Goal: Find specific page/section: Find specific page/section

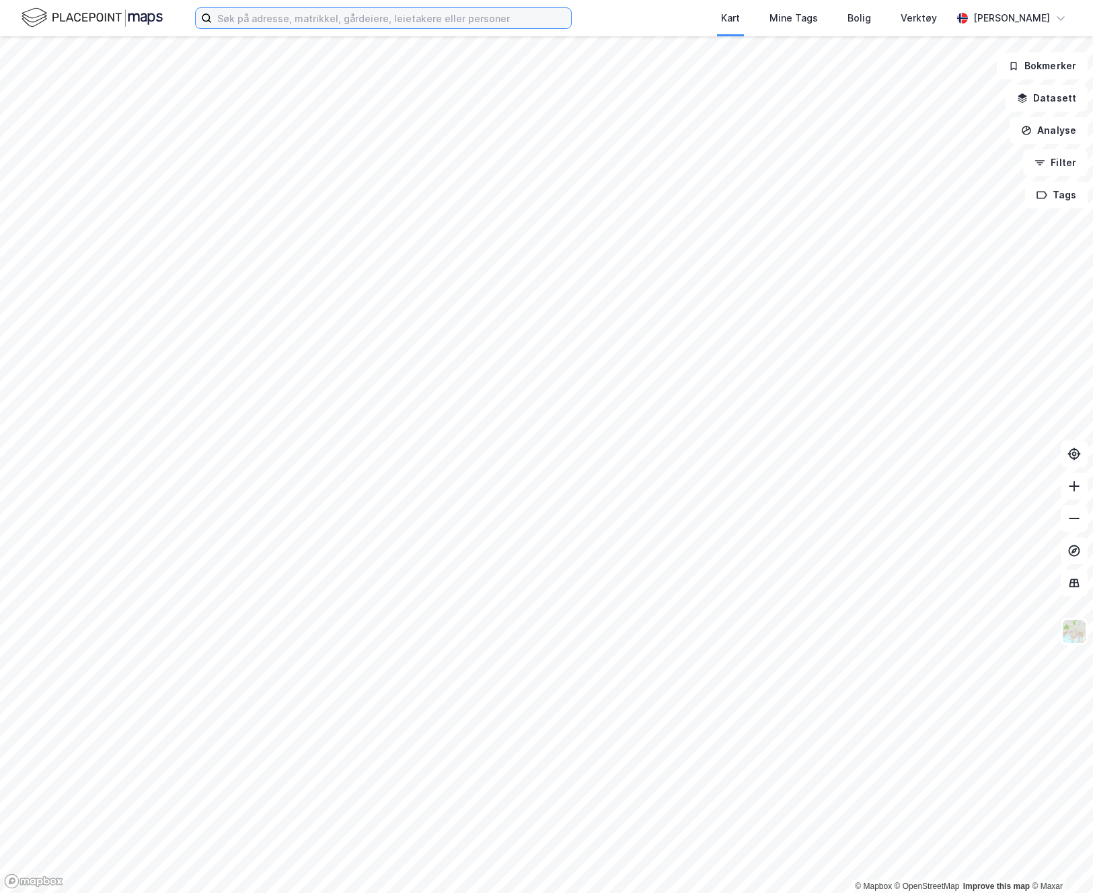
click at [406, 11] on input at bounding box center [391, 18] width 359 height 20
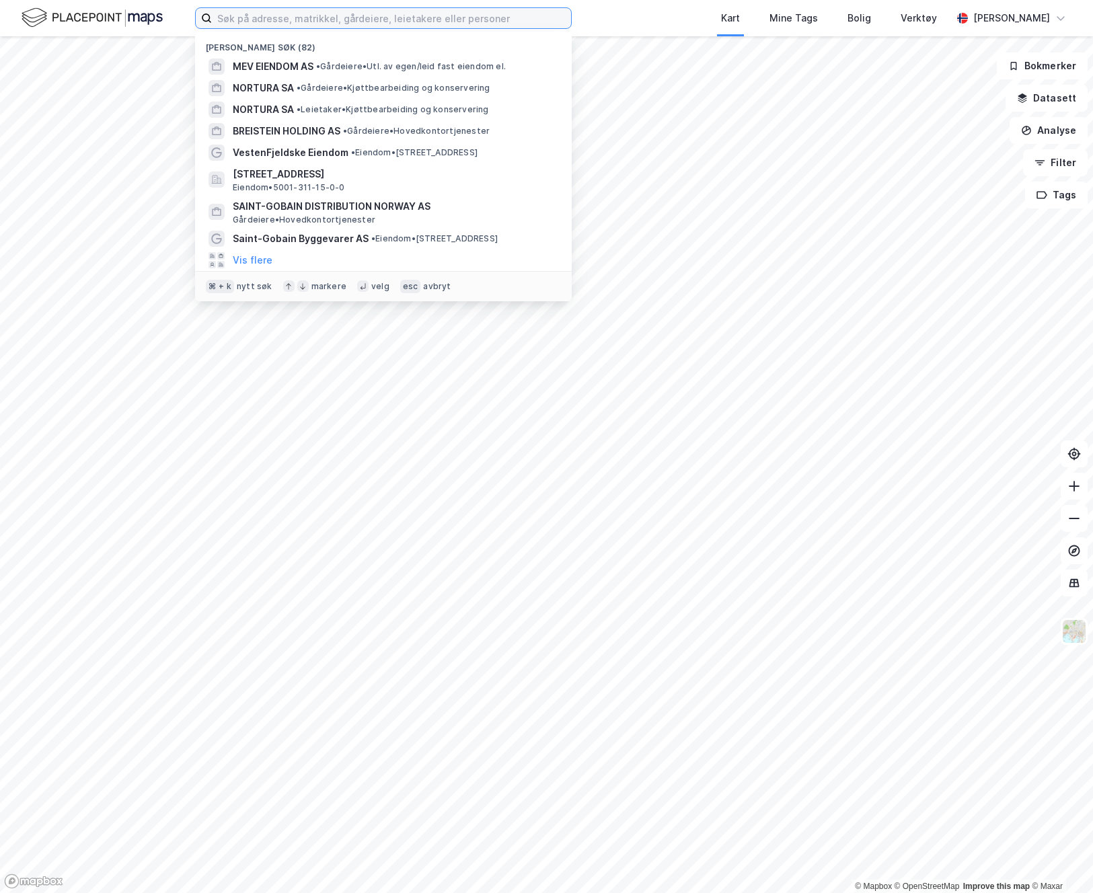
type input "p"
click at [1006, 24] on div "[PERSON_NAME]" at bounding box center [1011, 18] width 77 height 16
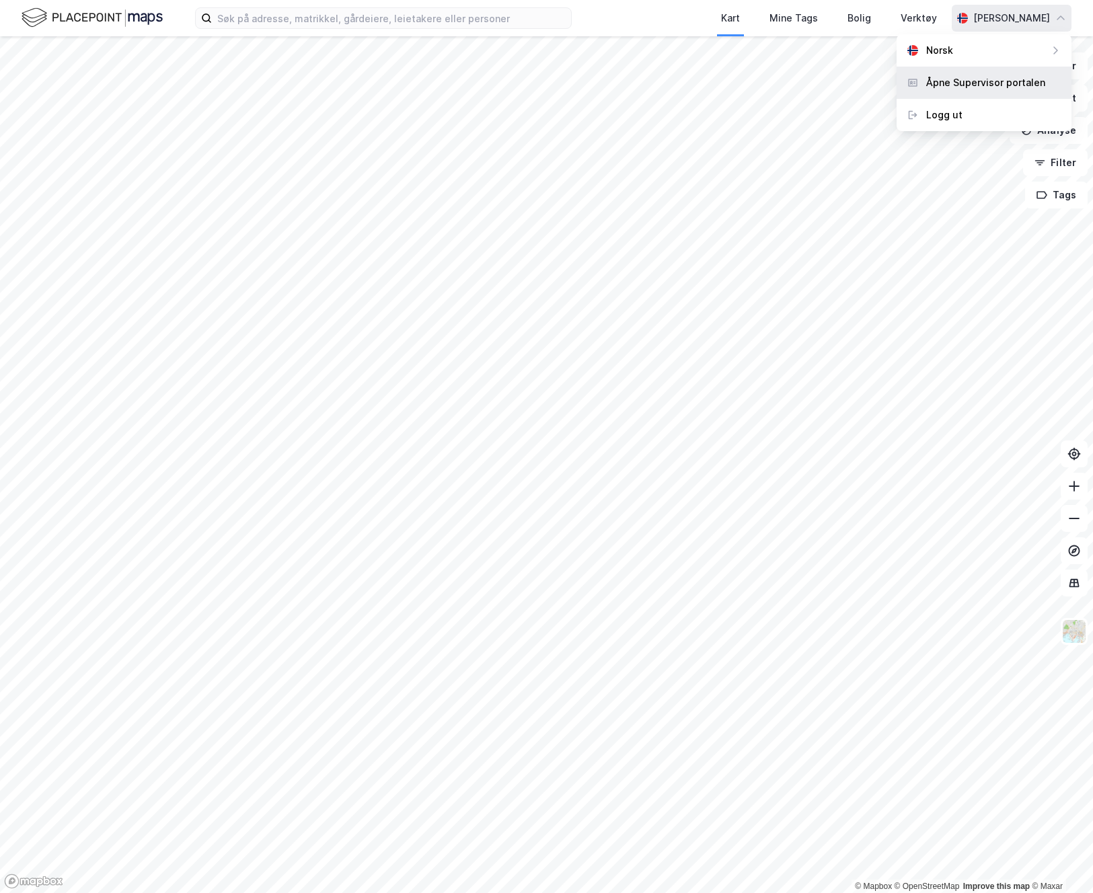
click at [932, 89] on div "Åpne Supervisor portalen" at bounding box center [985, 83] width 119 height 16
click at [528, 28] on label at bounding box center [383, 18] width 377 height 22
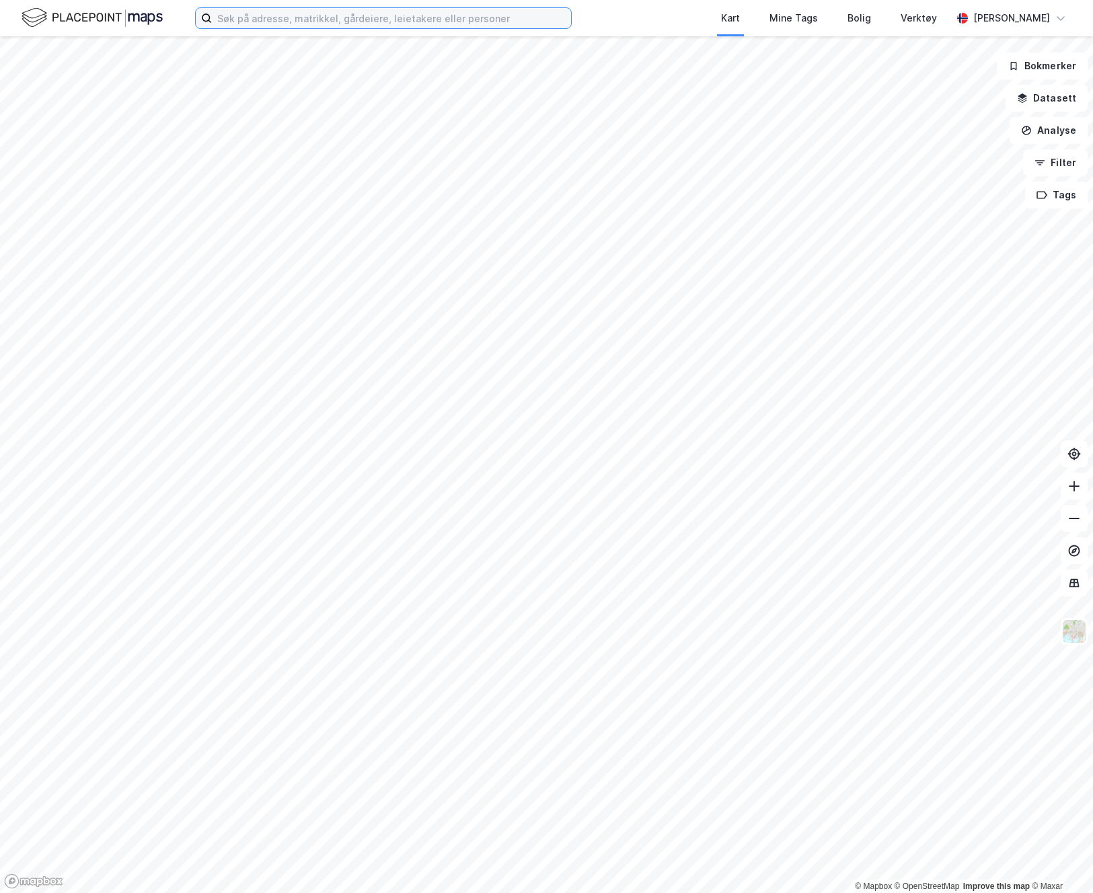
click at [528, 28] on input at bounding box center [391, 18] width 359 height 20
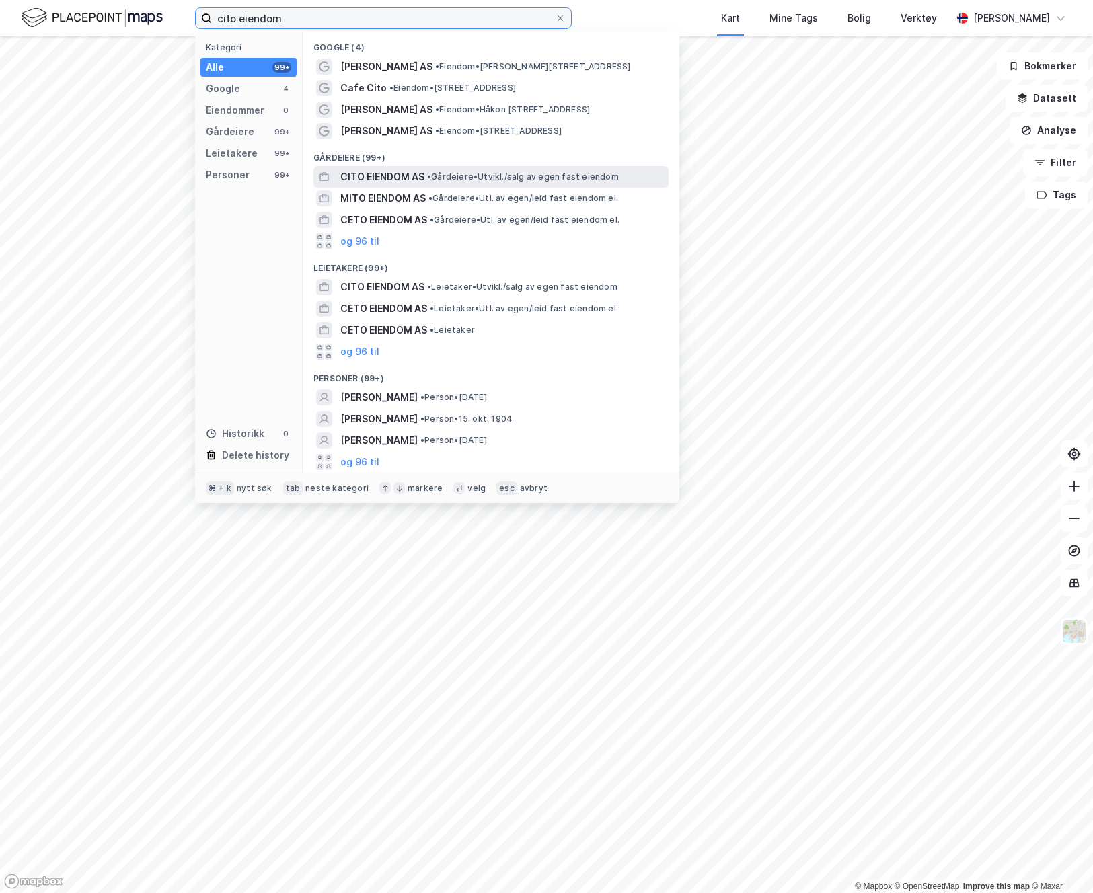
type input "cito eiendom"
click at [369, 180] on span "CITO EIENDOM AS" at bounding box center [382, 177] width 84 height 16
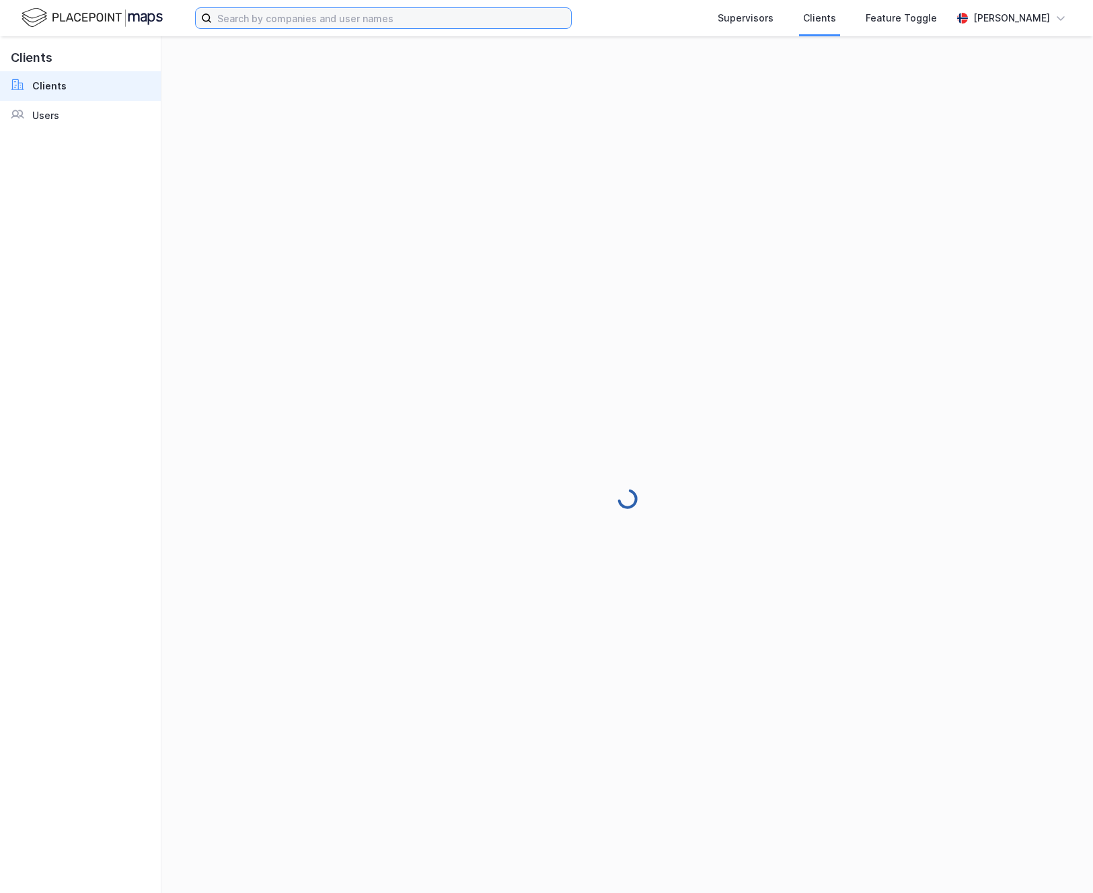
click at [303, 24] on input at bounding box center [391, 18] width 359 height 20
paste input "[PERSON_NAME]"
type input "[PERSON_NAME]"
